Goal: Transaction & Acquisition: Purchase product/service

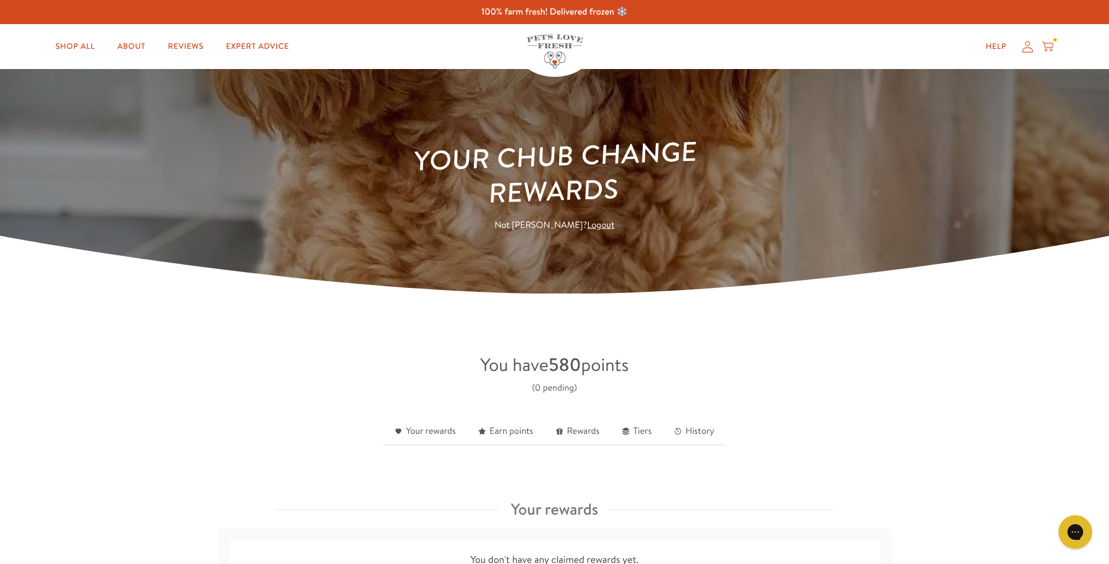
scroll to position [2, 0]
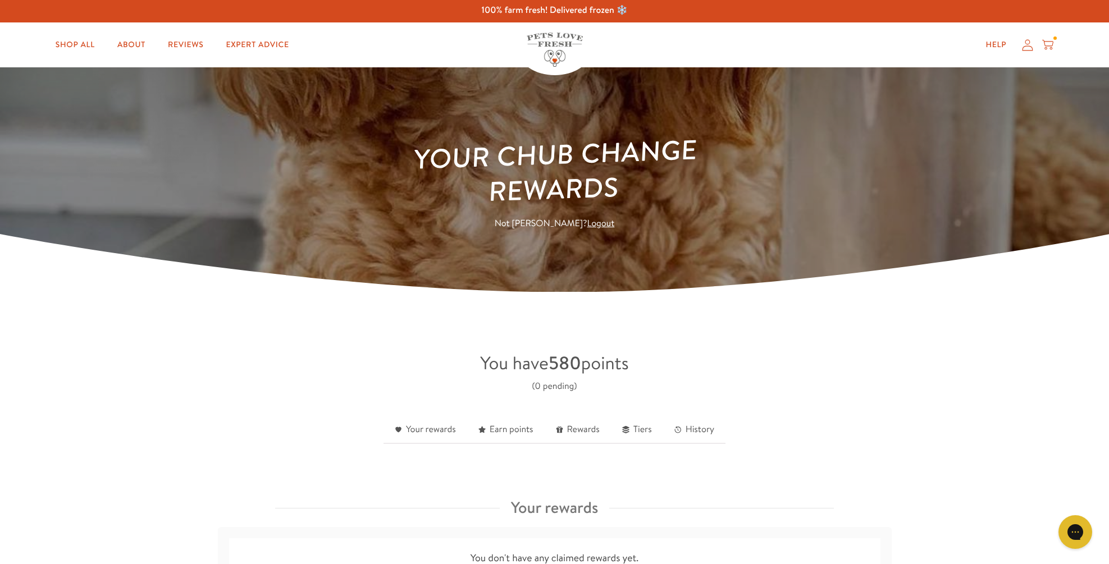
click at [1027, 40] on icon at bounding box center [1027, 45] width 11 height 12
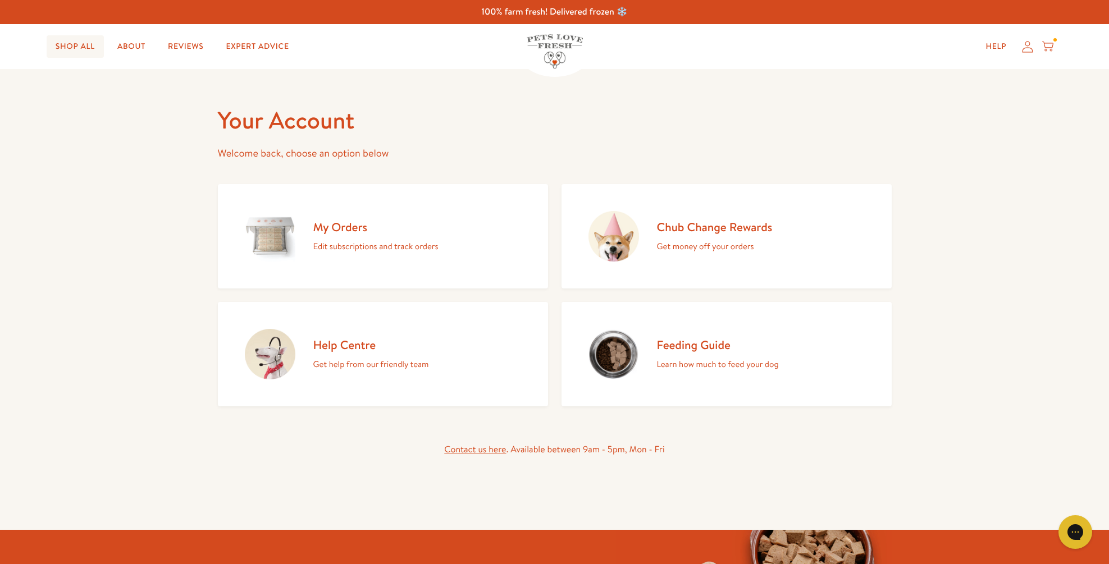
click at [75, 40] on link "Shop All" at bounding box center [75, 46] width 57 height 22
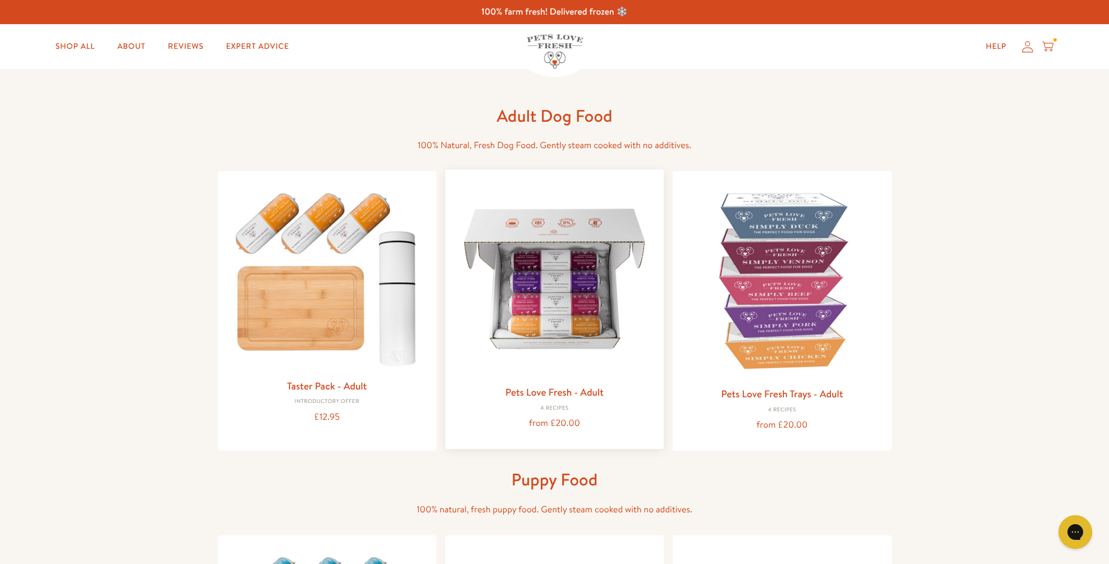
drag, startPoint x: 569, startPoint y: 308, endPoint x: 589, endPoint y: 312, distance: 21.3
click at [569, 308] on img at bounding box center [554, 279] width 200 height 200
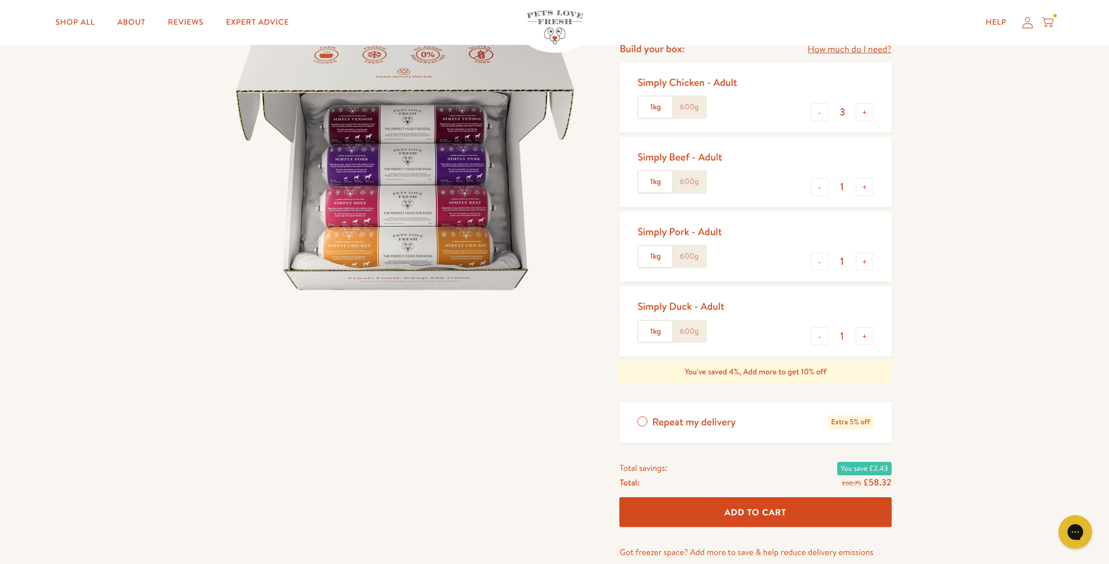
scroll to position [134, 0]
drag, startPoint x: 866, startPoint y: 328, endPoint x: 866, endPoint y: 319, distance: 9.5
click at [866, 327] on button "+" at bounding box center [865, 335] width 18 height 18
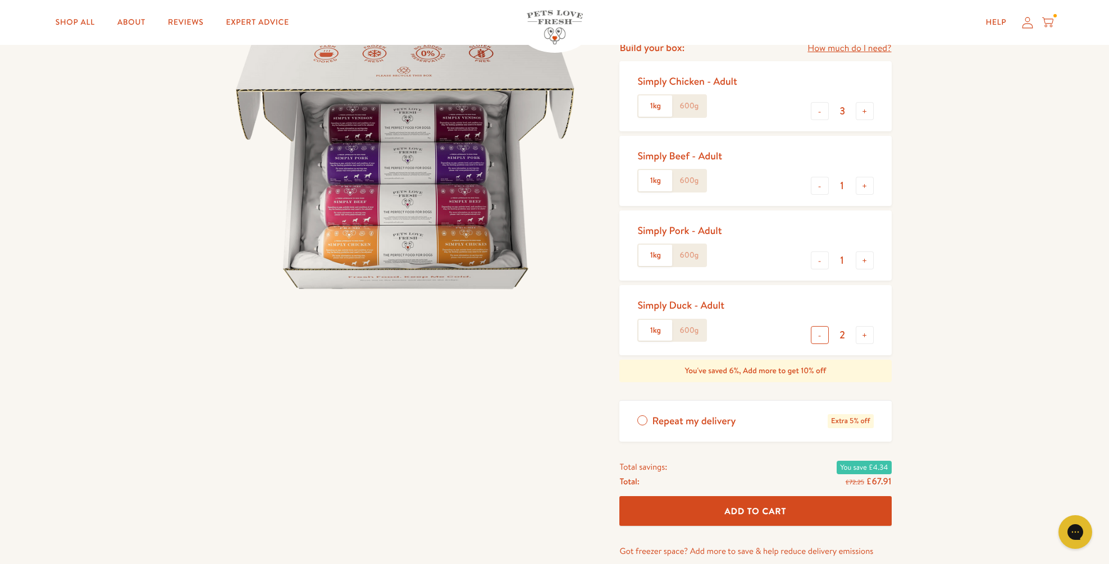
click at [822, 332] on button "-" at bounding box center [820, 335] width 18 height 18
click at [820, 331] on button "-" at bounding box center [820, 335] width 18 height 18
type input "0"
click at [814, 253] on button "-" at bounding box center [820, 261] width 18 height 18
type input "0"
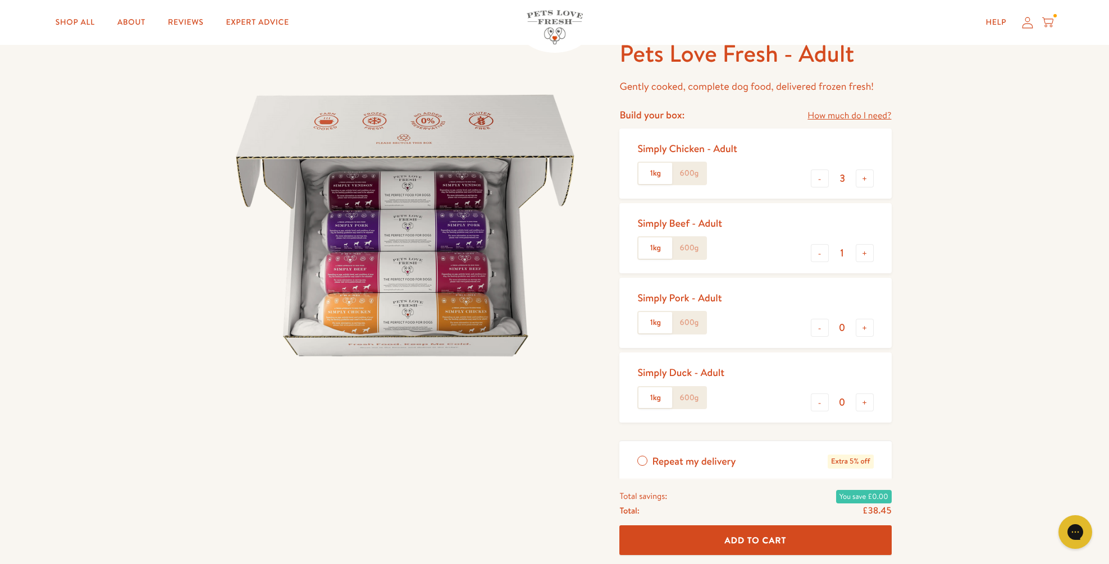
scroll to position [66, 0]
click at [865, 173] on button "+" at bounding box center [865, 180] width 18 height 18
type input "4"
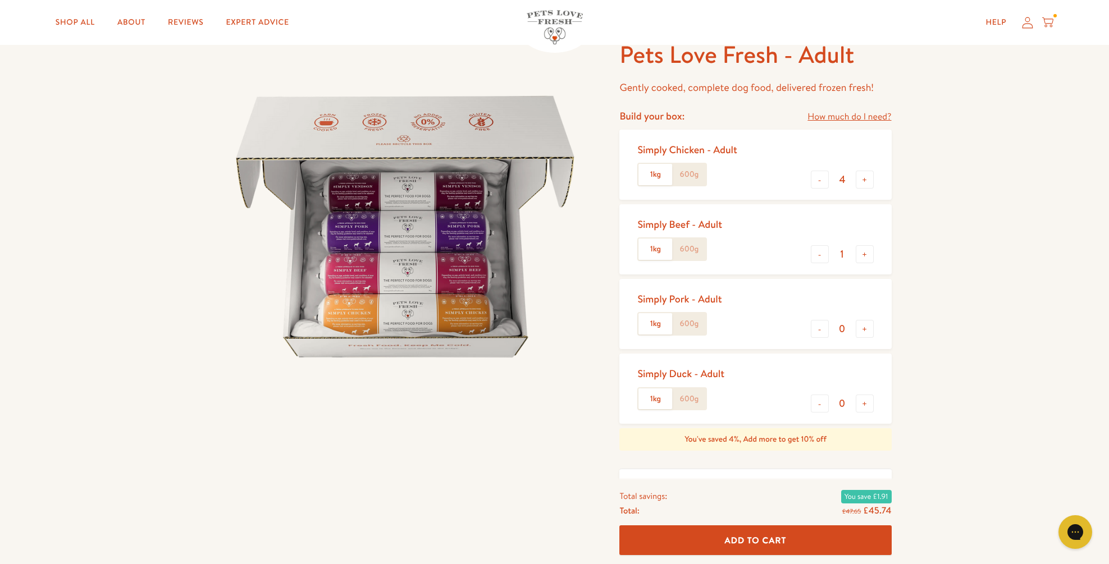
click at [764, 536] on span "Add To Cart" at bounding box center [756, 540] width 62 height 12
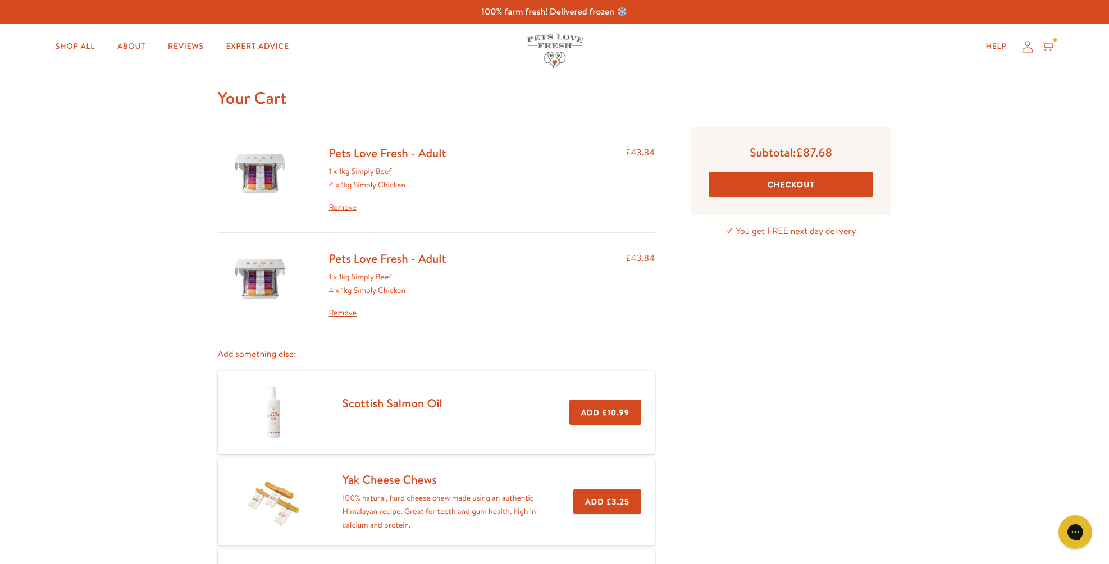
click at [344, 308] on link "Remove" at bounding box center [387, 313] width 117 height 13
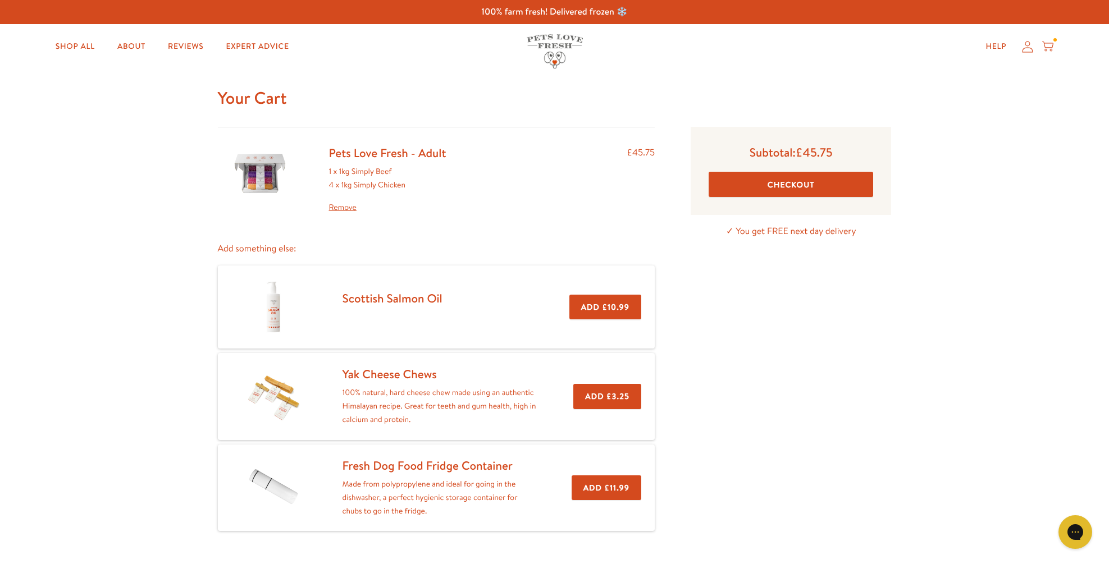
click at [795, 177] on button "Checkout" at bounding box center [790, 184] width 164 height 25
